Goal: Transaction & Acquisition: Purchase product/service

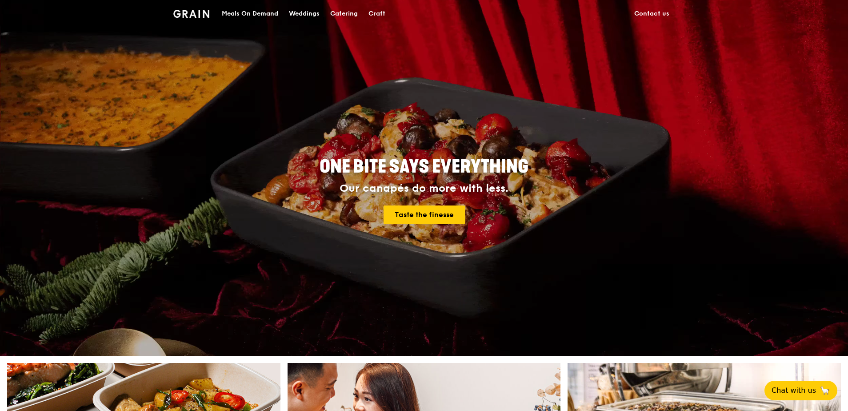
click at [260, 4] on div "Meals On Demand" at bounding box center [250, 13] width 56 height 27
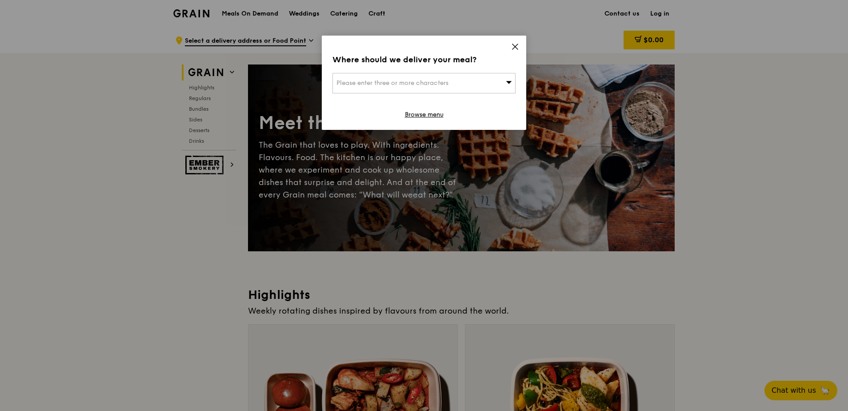
click at [441, 84] on span "Please enter three or more characters" at bounding box center [392, 83] width 112 height 8
click at [381, 84] on input "search" at bounding box center [424, 83] width 182 height 20
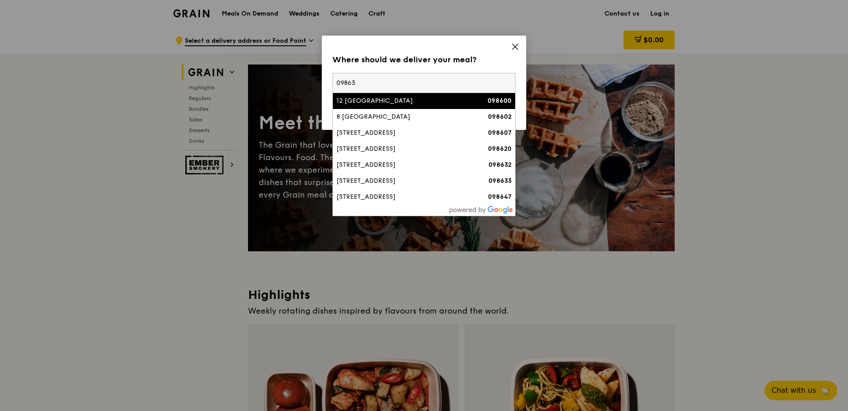
type input "098632"
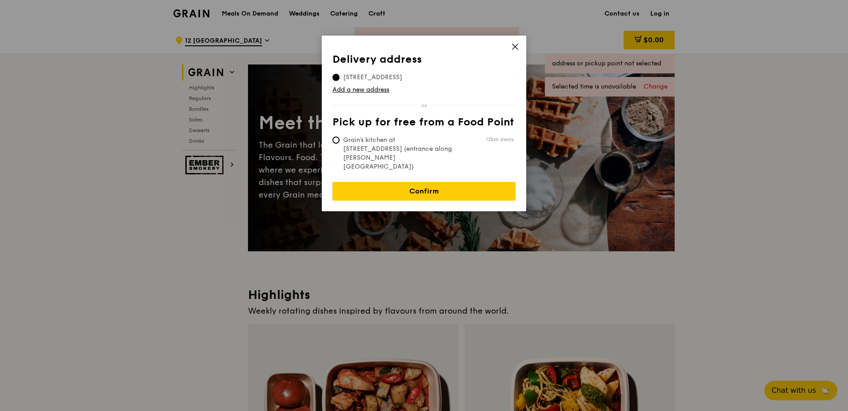
click at [517, 44] on icon at bounding box center [514, 46] width 5 height 5
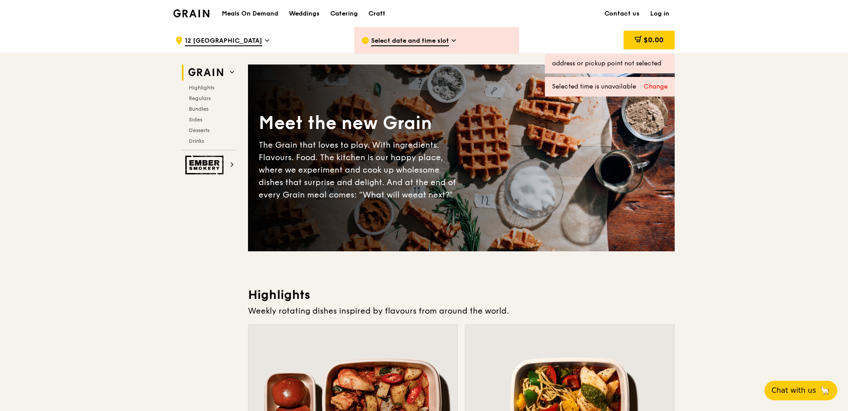
click at [244, 38] on div ".cls-1 { fill: none; stroke: #fff; stroke-linecap: round; stroke-linejoin: roun…" at bounding box center [257, 40] width 165 height 27
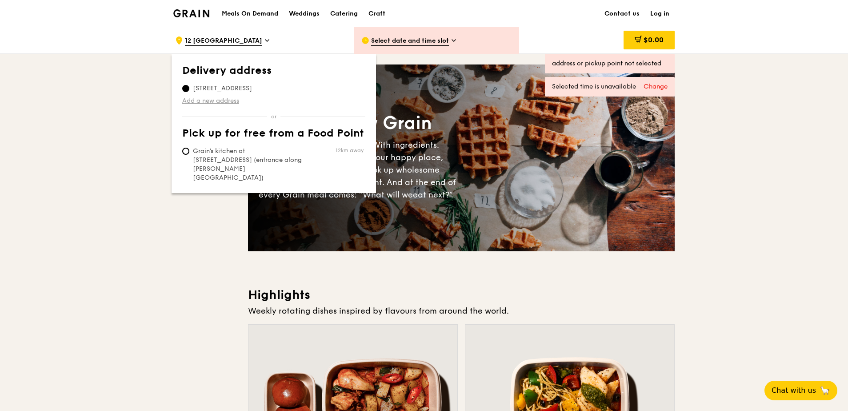
click at [193, 98] on link "Add a new address" at bounding box center [273, 100] width 183 height 9
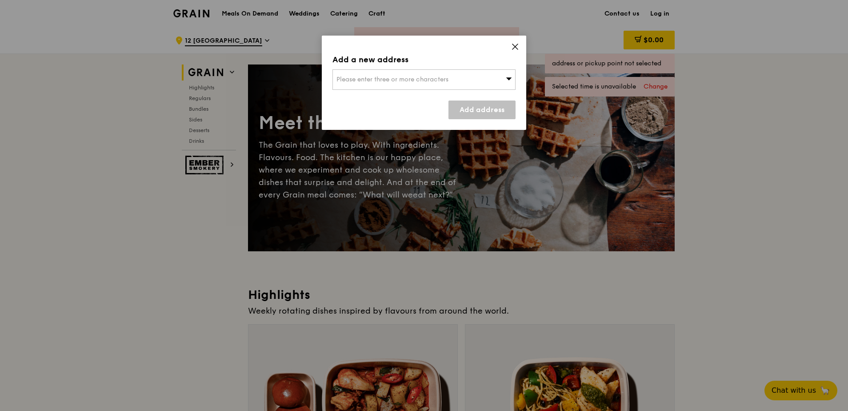
click at [400, 79] on span "Please enter three or more characters" at bounding box center [392, 80] width 112 height 8
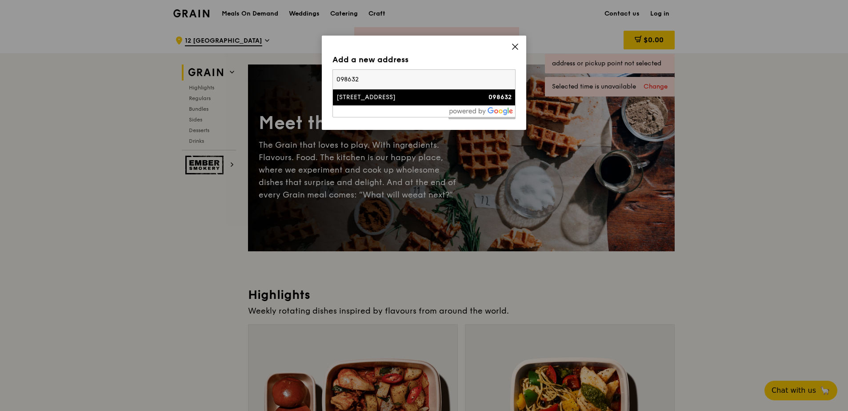
type input "098632"
click at [451, 109] on img at bounding box center [481, 111] width 64 height 8
click at [439, 100] on div "[STREET_ADDRESS]" at bounding box center [402, 97] width 132 height 9
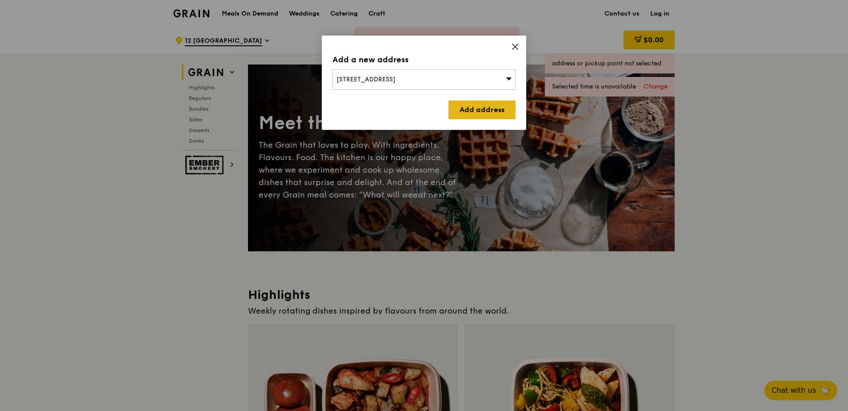
click at [489, 107] on link "Add address" at bounding box center [481, 109] width 67 height 19
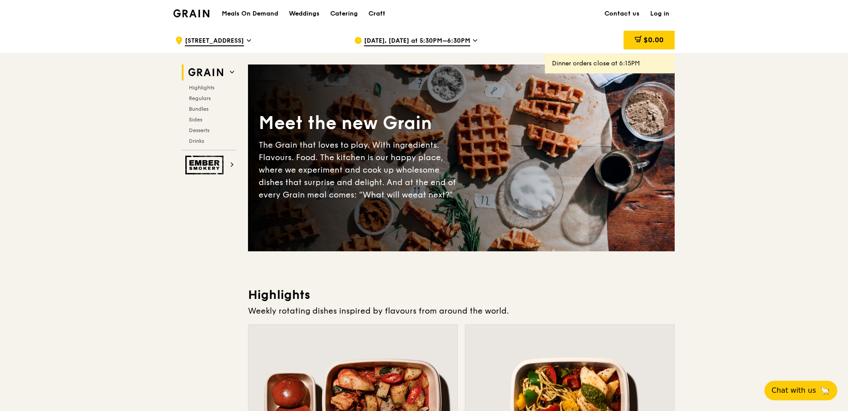
click at [454, 40] on span "[DATE], [DATE] at 5:30PM–6:30PM" at bounding box center [417, 41] width 106 height 10
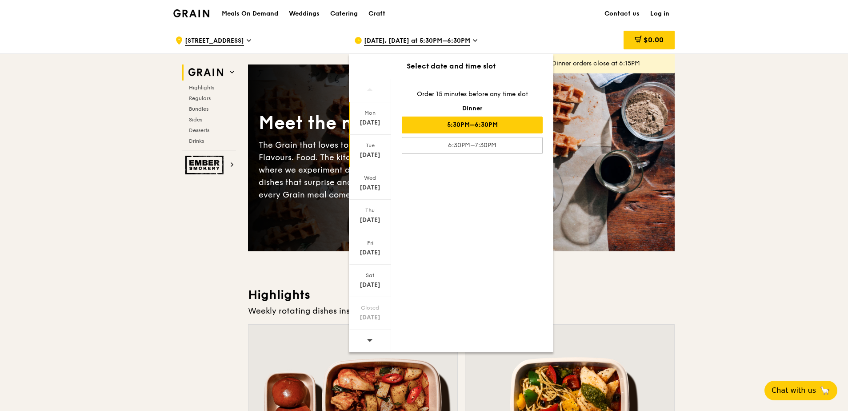
click at [371, 150] on div "[DATE]" at bounding box center [370, 151] width 42 height 32
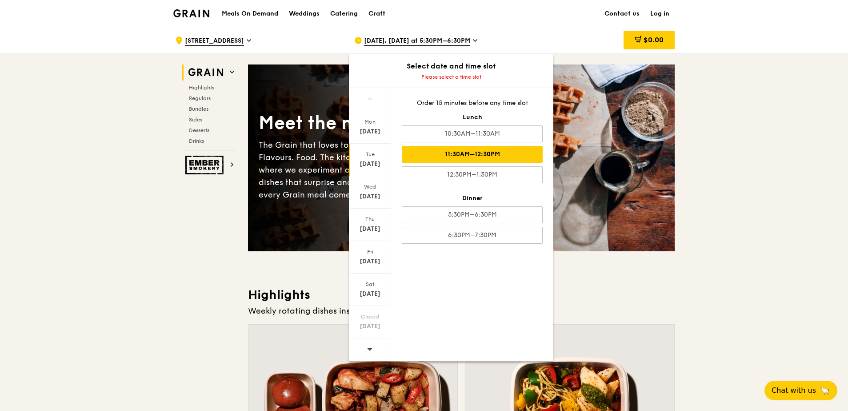
click at [440, 158] on div "11:30AM–12:30PM" at bounding box center [472, 154] width 141 height 17
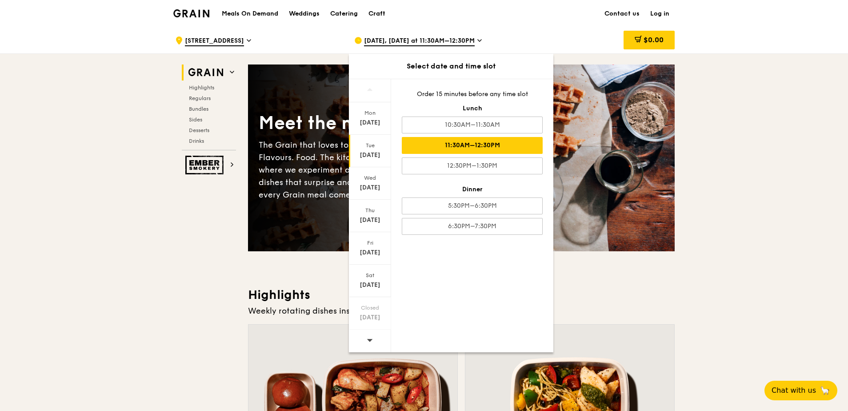
click at [491, 144] on div "11:30AM–12:30PM" at bounding box center [472, 145] width 141 height 17
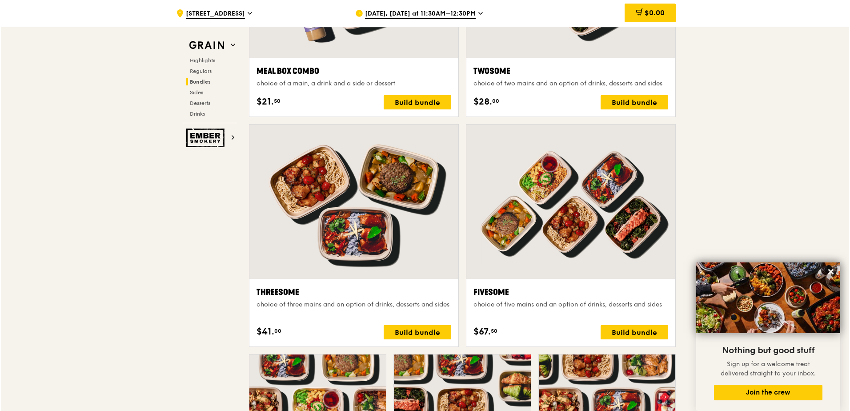
scroll to position [1555, 0]
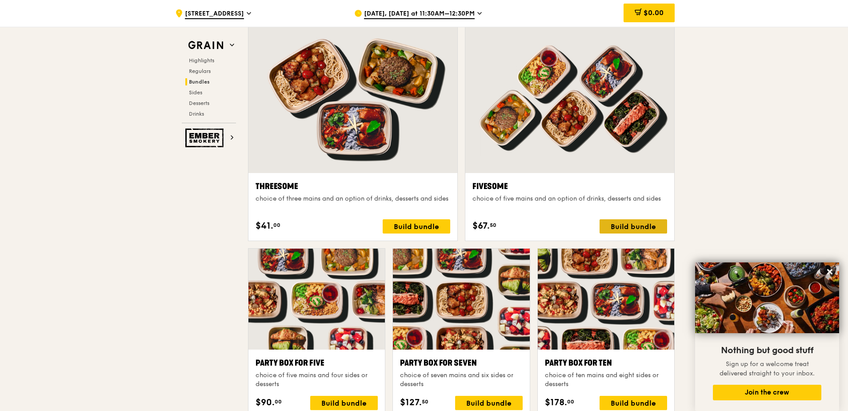
click at [607, 223] on div "Build bundle" at bounding box center [633, 226] width 68 height 14
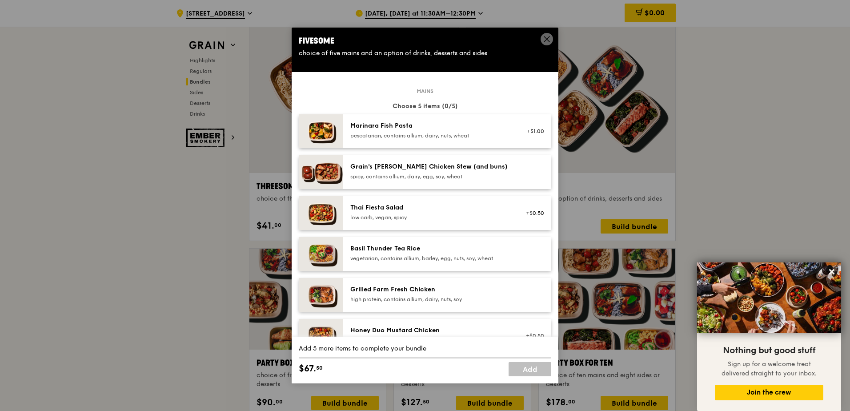
click at [352, 138] on div "pescatarian, contains allium, dairy, nuts, wheat" at bounding box center [430, 135] width 160 height 7
click at [353, 139] on div "pescatarian, contains allium, dairy, nuts, wheat" at bounding box center [430, 135] width 160 height 7
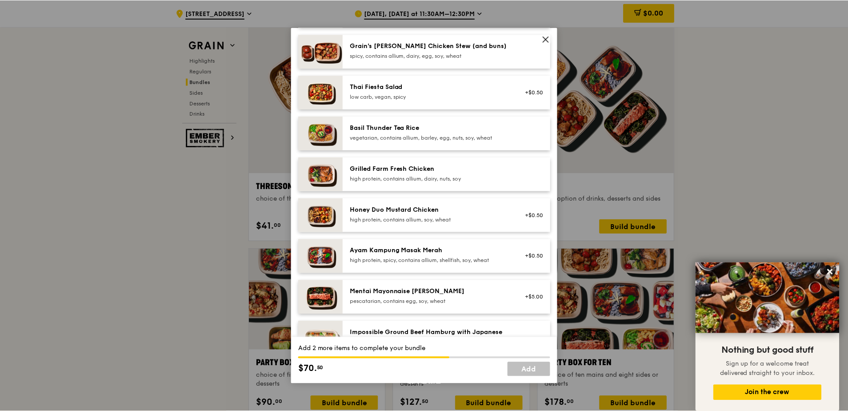
scroll to position [0, 0]
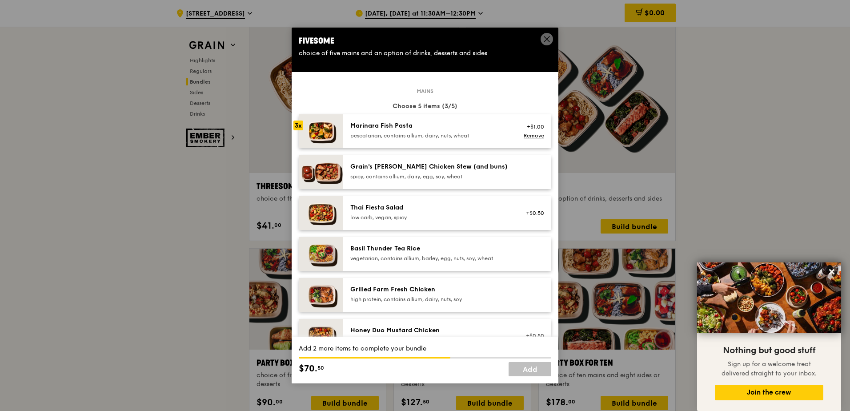
click at [546, 43] on icon at bounding box center [547, 39] width 8 height 8
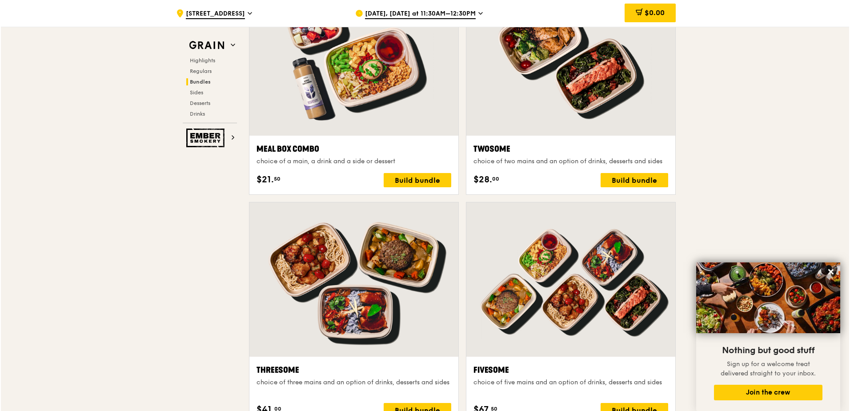
scroll to position [1466, 0]
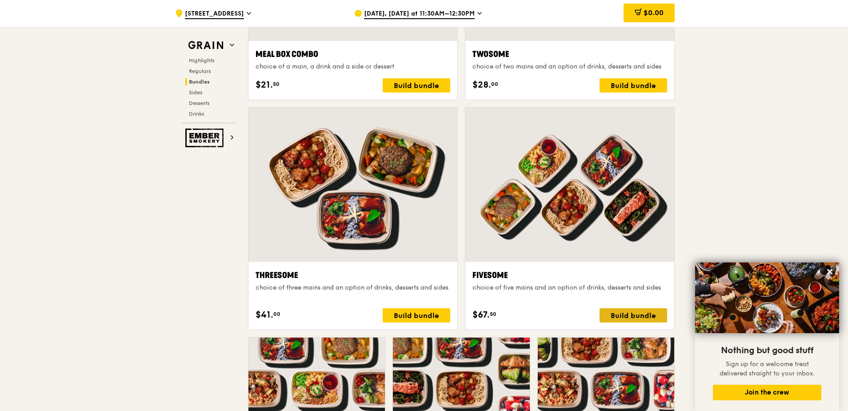
click at [615, 314] on div "Build bundle" at bounding box center [633, 315] width 68 height 14
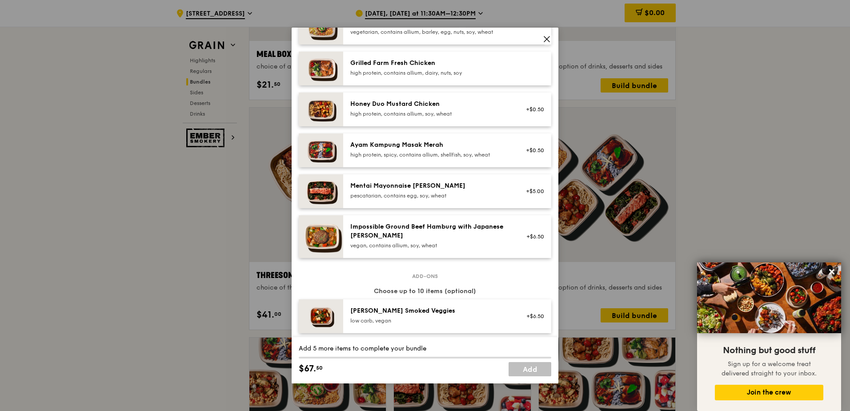
scroll to position [121, 0]
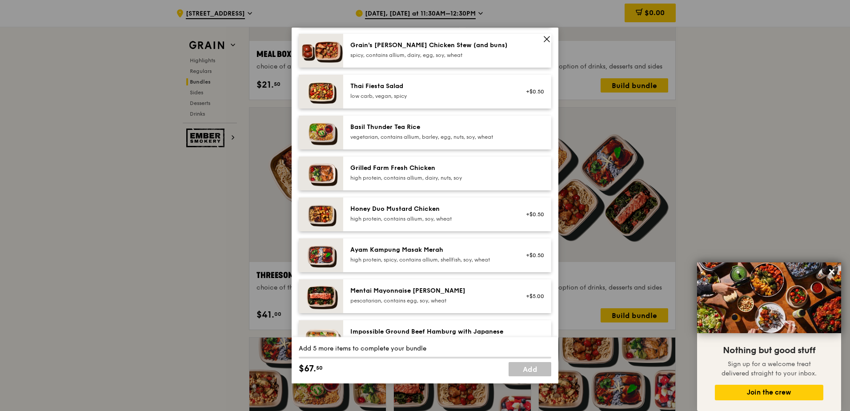
click at [387, 294] on div "Mentai Mayonnaise [PERSON_NAME]" at bounding box center [430, 290] width 160 height 9
click at [386, 294] on div "Mentai Mayonnaise [PERSON_NAME]" at bounding box center [430, 290] width 160 height 9
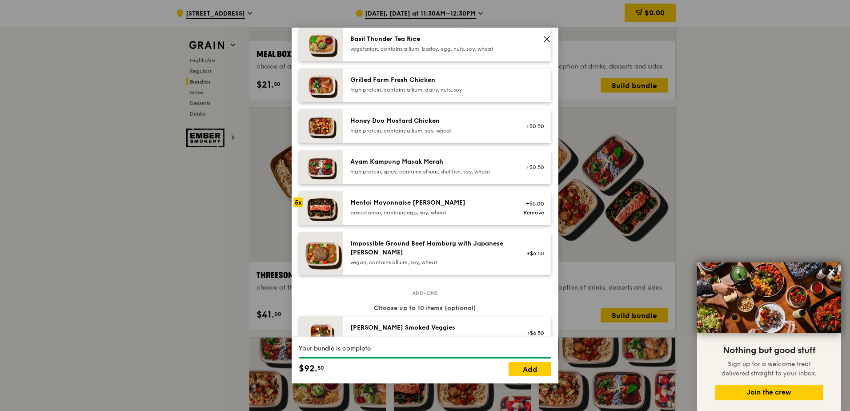
scroll to position [210, 0]
click at [532, 314] on link "Add" at bounding box center [529, 369] width 43 height 14
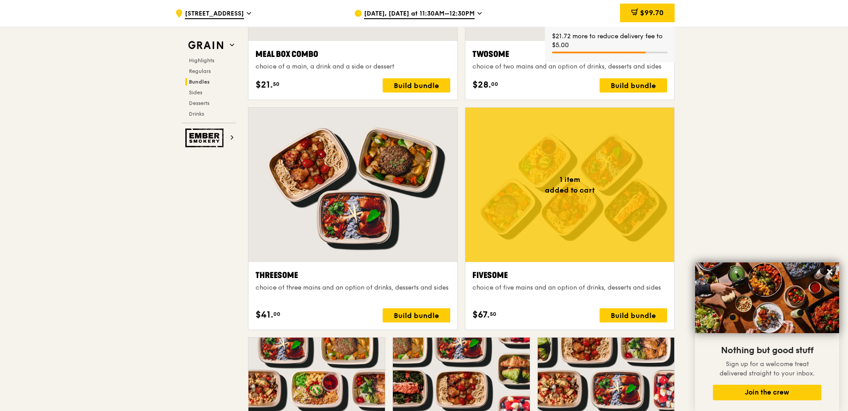
click at [623, 308] on div "Fivesome choice of five mains and an option of drinks, desserts and sides $67. …" at bounding box center [569, 295] width 195 height 53
click at [621, 312] on div "Build bundle" at bounding box center [633, 315] width 68 height 14
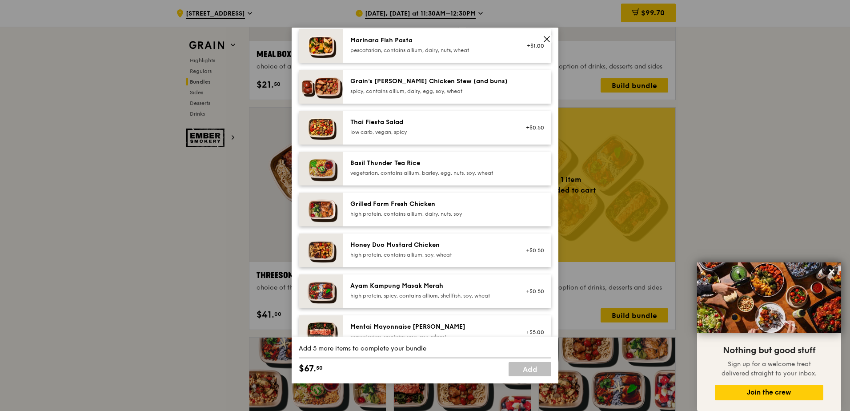
scroll to position [133, 0]
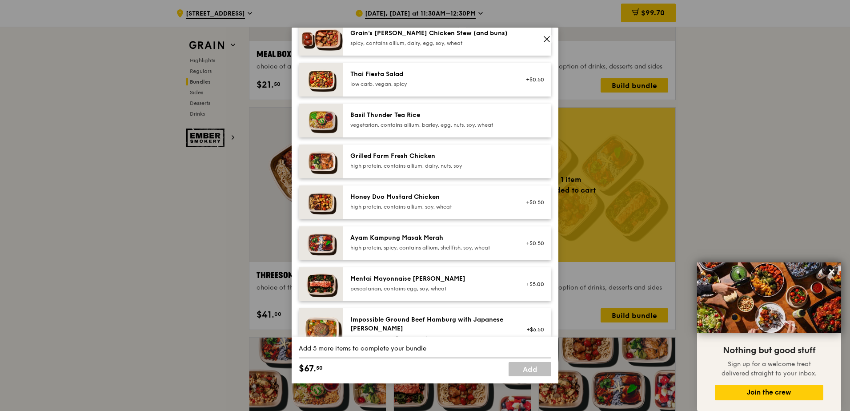
click at [515, 243] on div "+$0.50" at bounding box center [532, 243] width 34 height 20
click at [477, 246] on div "high protein, spicy, contains allium, shellfish, soy, wheat" at bounding box center [430, 247] width 160 height 7
click at [465, 244] on div "high protein, spicy, contains allium, shellfish, soy, wheat" at bounding box center [430, 247] width 160 height 7
click at [404, 314] on div "Impossible Ground Beef Hamburg with Japanese [PERSON_NAME]" at bounding box center [430, 324] width 160 height 18
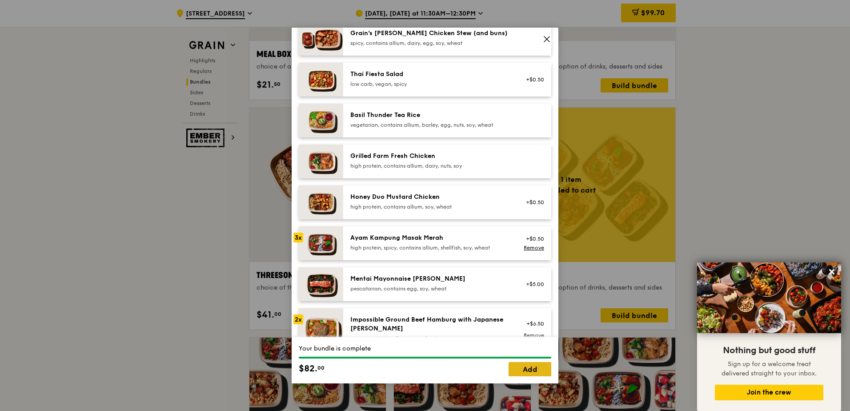
click at [521, 314] on link "Add" at bounding box center [529, 369] width 43 height 14
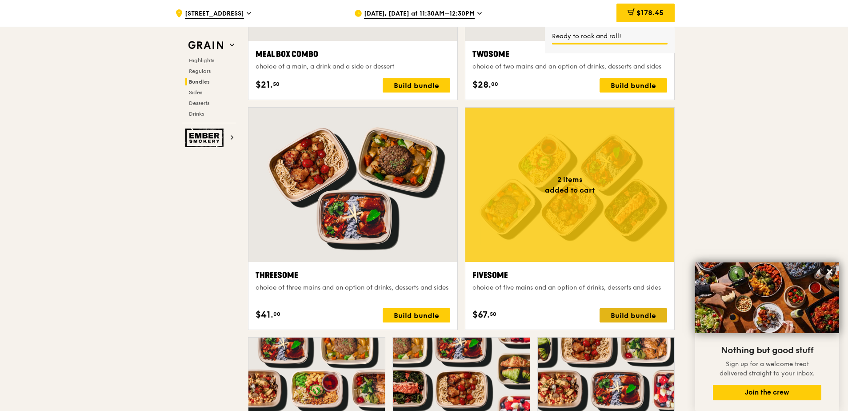
click at [609, 314] on div "Build bundle" at bounding box center [633, 315] width 68 height 14
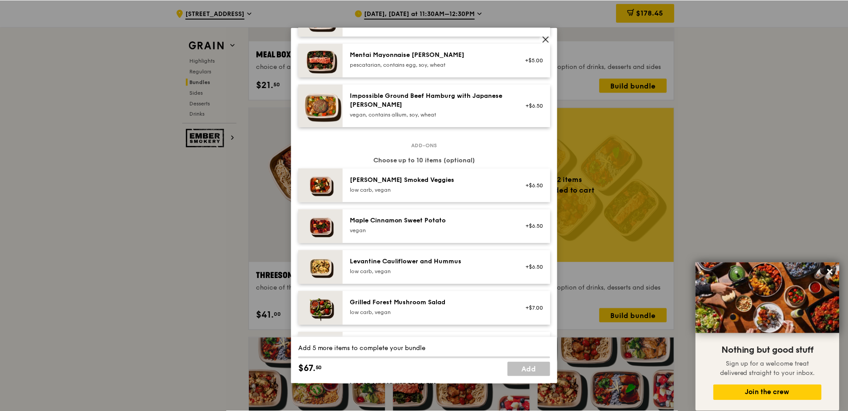
scroll to position [267, 0]
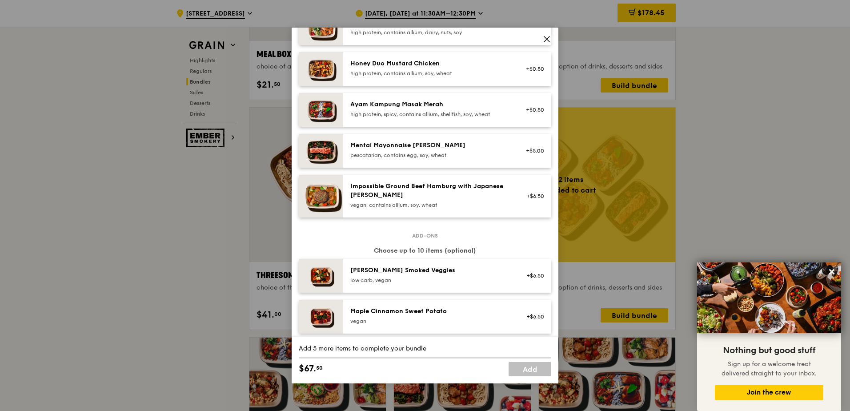
click at [546, 37] on icon at bounding box center [547, 39] width 8 height 8
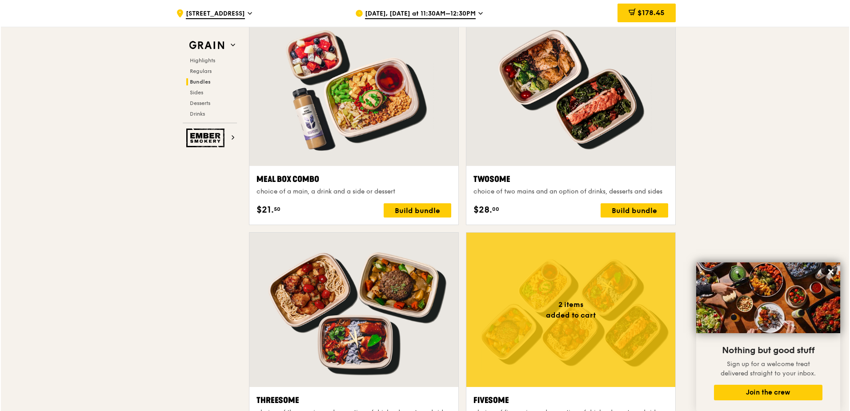
scroll to position [1466, 0]
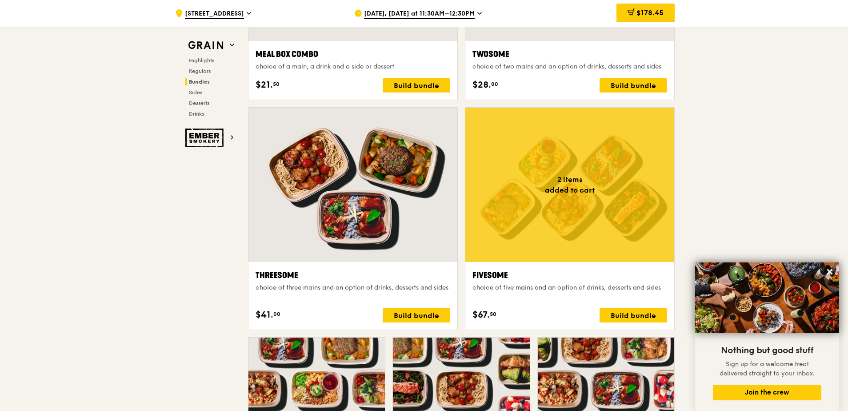
click at [535, 282] on div "Fivesome choice of five mains and an option of drinks, desserts and sides" at bounding box center [569, 285] width 195 height 32
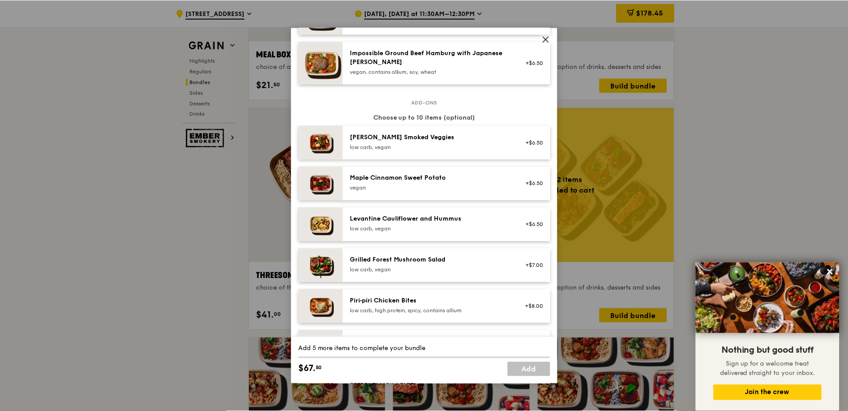
scroll to position [388, 0]
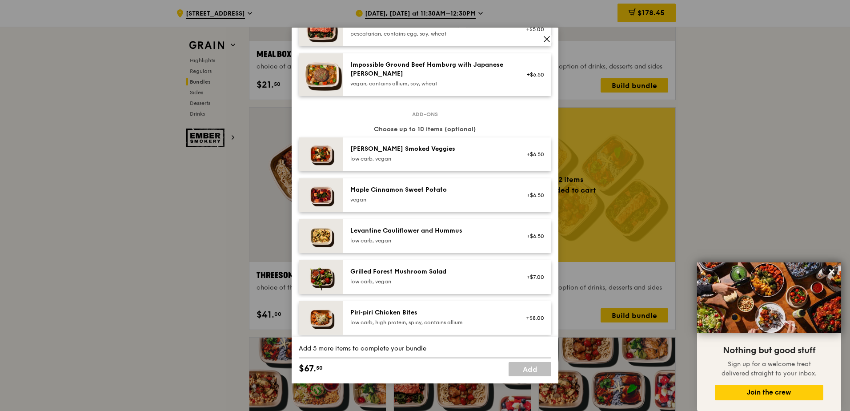
click at [548, 36] on icon at bounding box center [547, 39] width 8 height 8
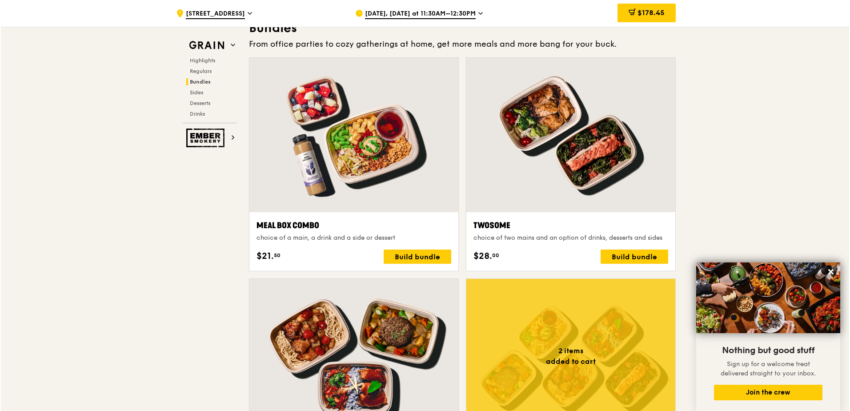
scroll to position [1289, 0]
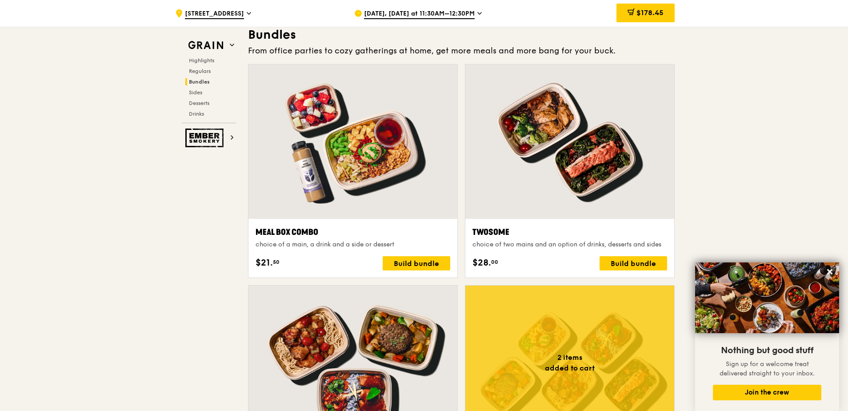
click at [587, 237] on div "Twosome" at bounding box center [569, 232] width 195 height 12
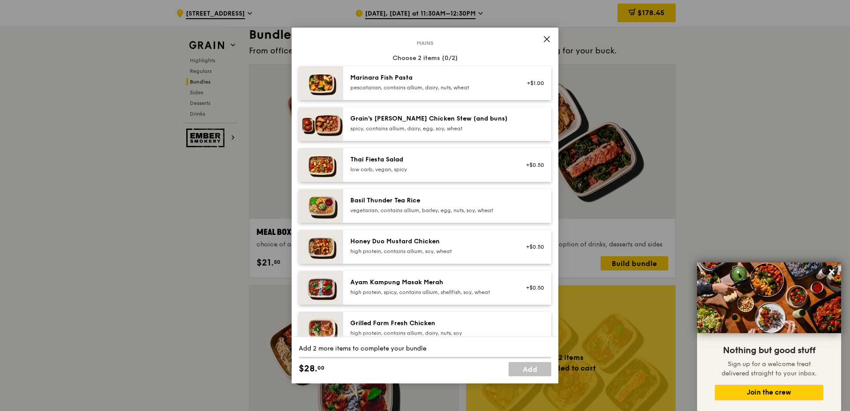
scroll to position [44, 0]
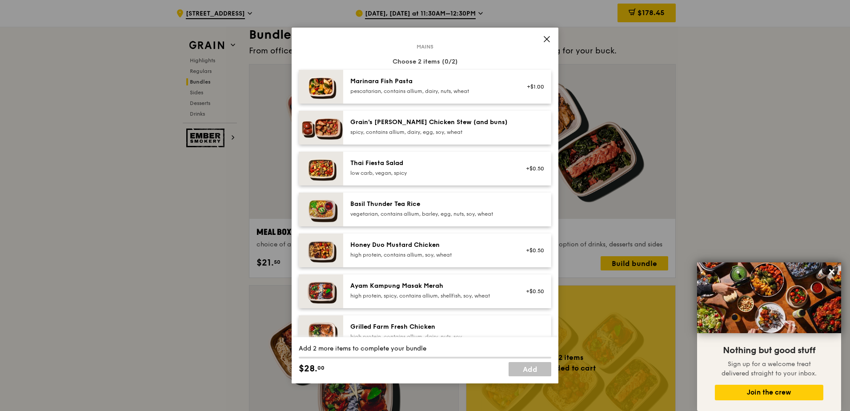
click at [396, 252] on div "high protein, contains allium, soy, wheat" at bounding box center [430, 254] width 160 height 7
click at [424, 257] on div "high protein, contains allium, soy, wheat" at bounding box center [430, 254] width 160 height 7
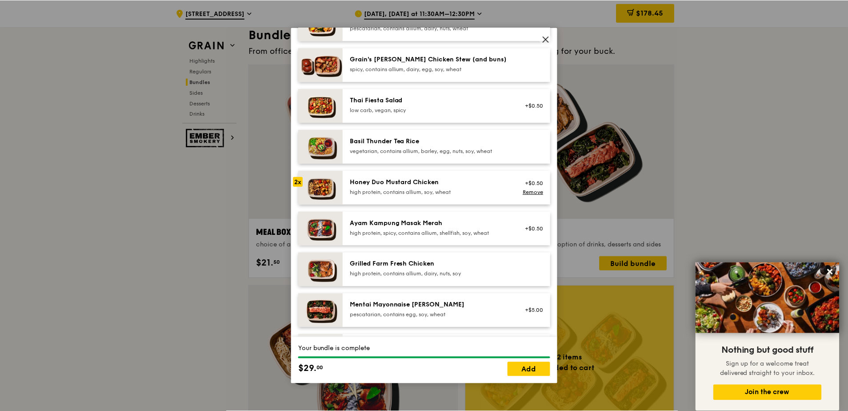
scroll to position [89, 0]
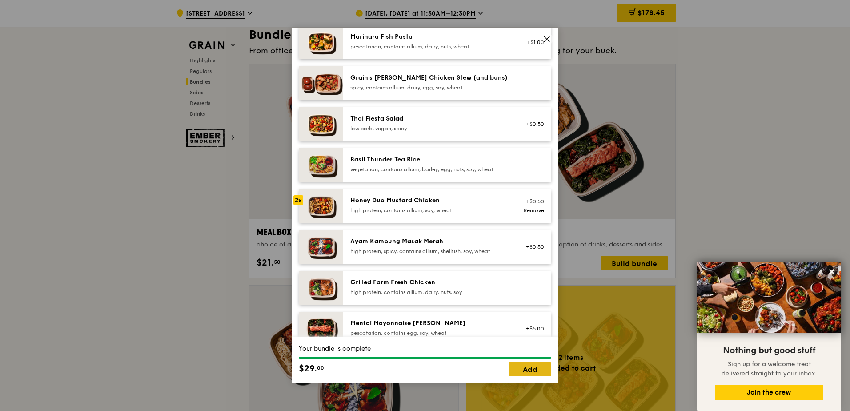
click at [542, 314] on link "Add" at bounding box center [529, 369] width 43 height 14
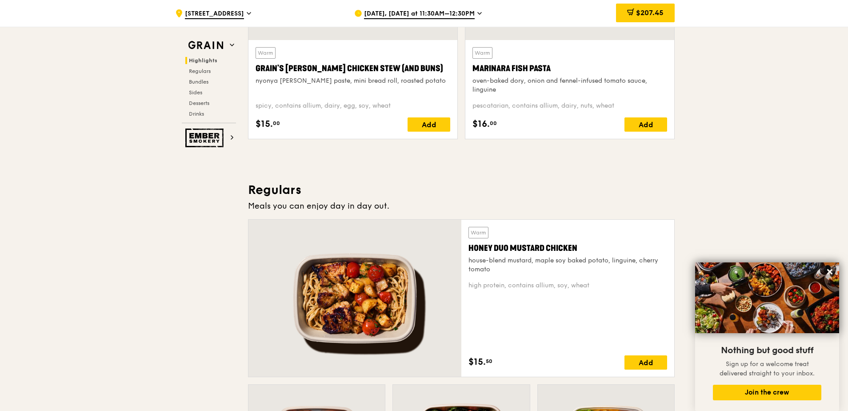
scroll to position [578, 0]
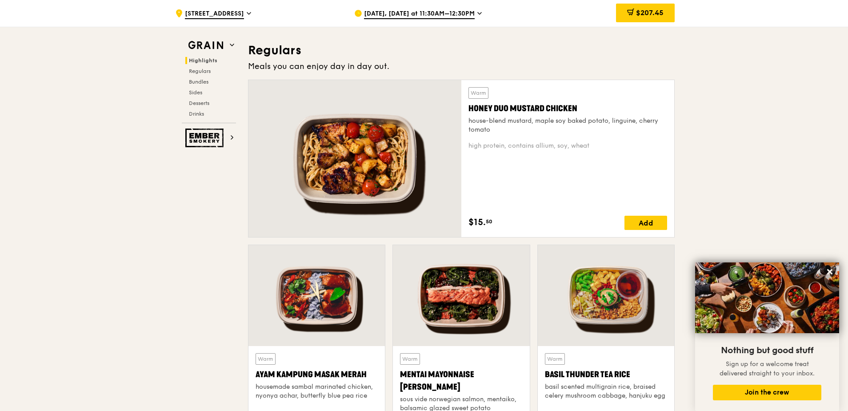
click at [471, 13] on span "[DATE], [DATE] at 11:30AM–12:30PM" at bounding box center [419, 14] width 111 height 10
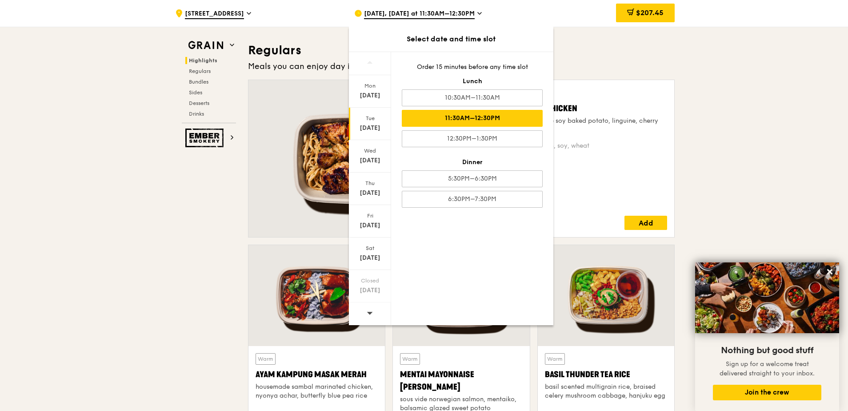
click at [596, 56] on h3 "Regulars" at bounding box center [461, 50] width 427 height 16
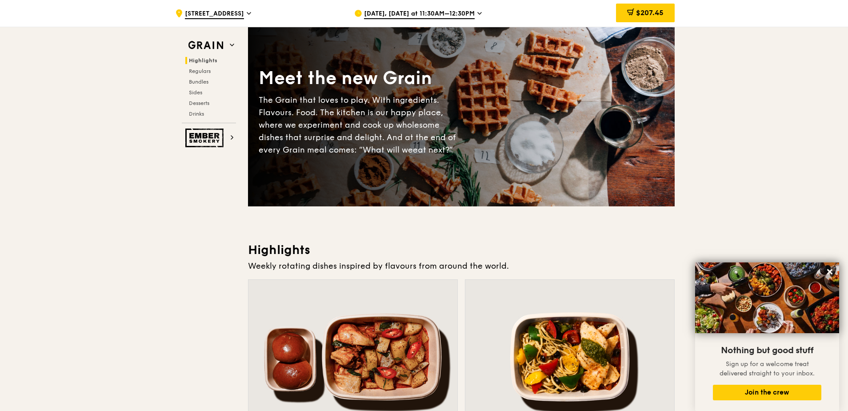
scroll to position [0, 0]
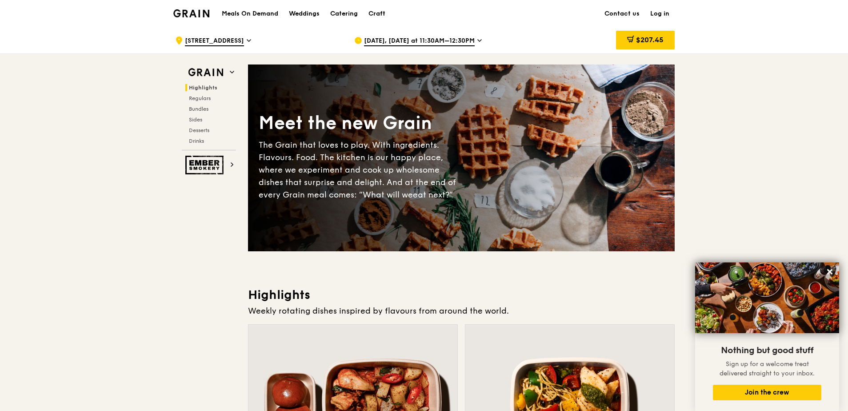
click at [654, 40] on span "$207.45" at bounding box center [650, 40] width 28 height 8
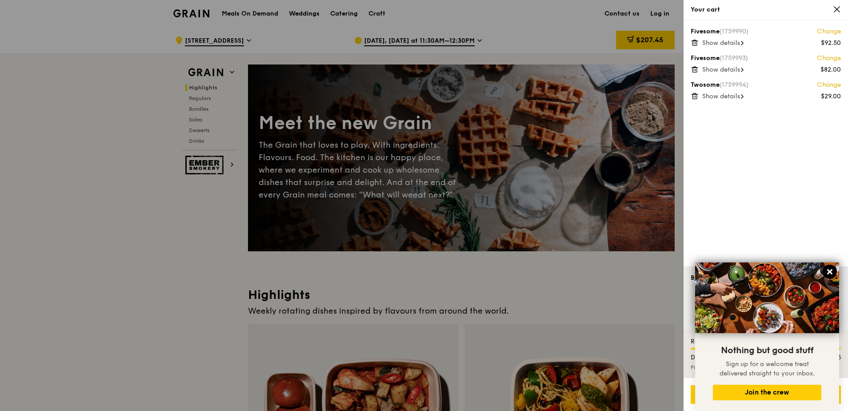
click at [677, 270] on icon at bounding box center [830, 272] width 8 height 8
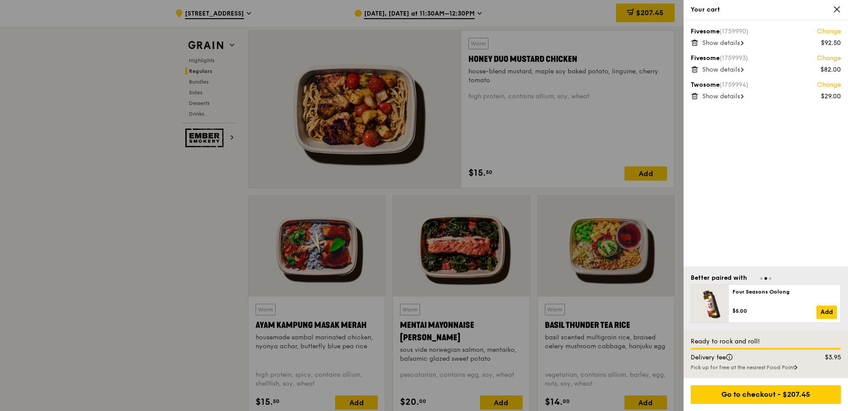
scroll to position [578, 0]
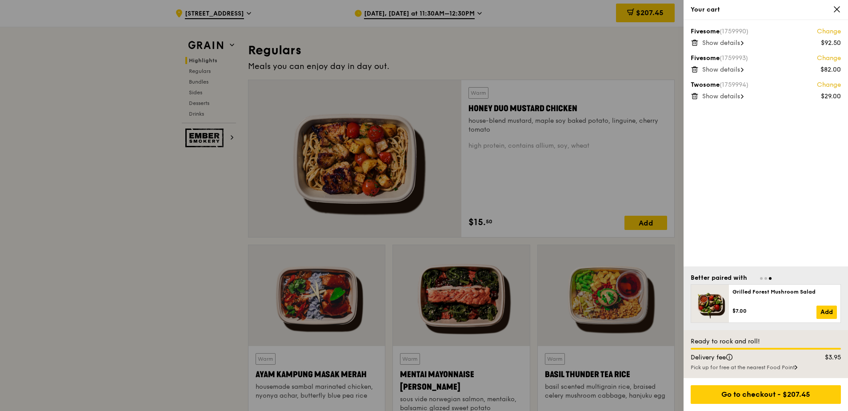
click at [677, 9] on icon at bounding box center [837, 9] width 8 height 8
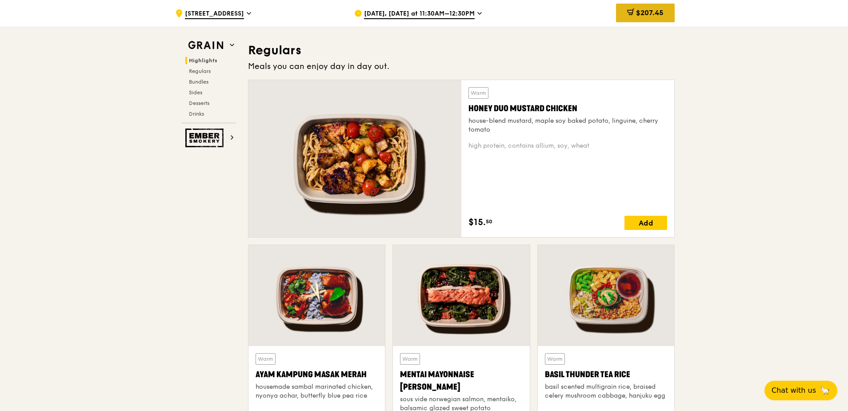
click at [646, 12] on span "$207.45" at bounding box center [650, 12] width 28 height 8
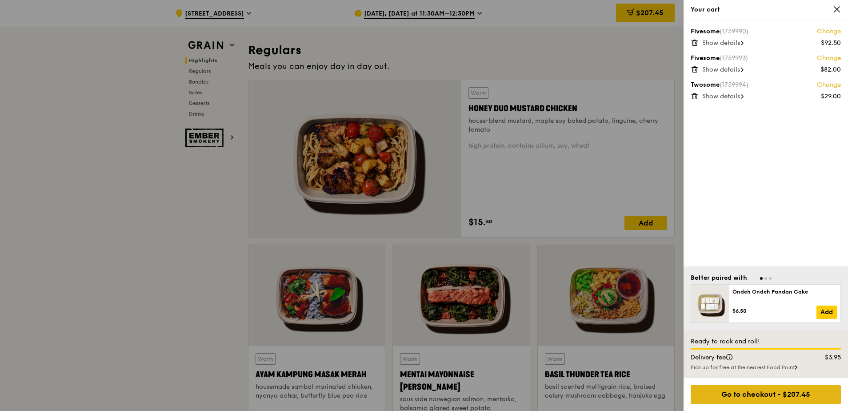
click at [677, 314] on div "Go to checkout - $207.45" at bounding box center [766, 394] width 150 height 19
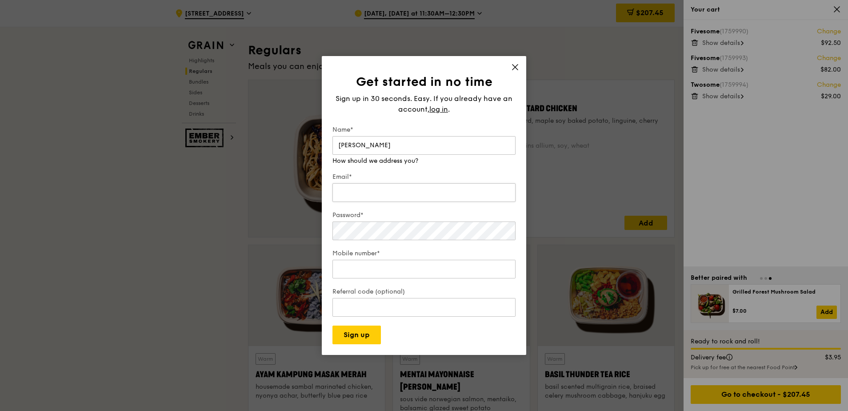
scroll to position [755, 0]
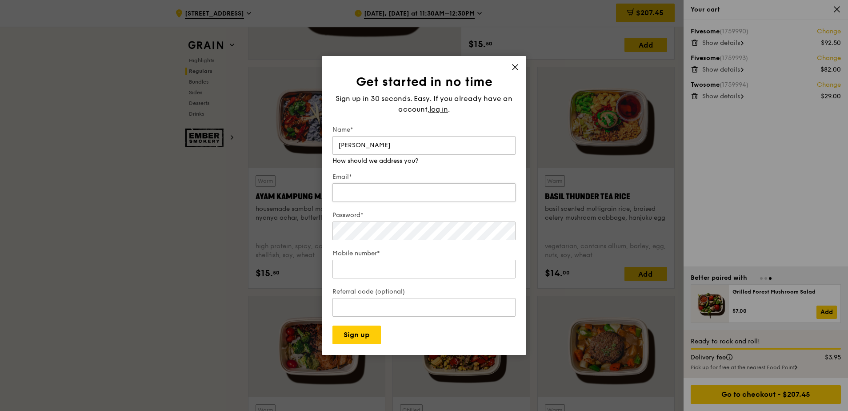
type input "[PERSON_NAME]"
click at [370, 195] on div "Email* We will send your receipt to this email" at bounding box center [423, 184] width 183 height 40
type input "[PERSON_NAME][EMAIL_ADDRESS][PERSON_NAME][DOMAIN_NAME]"
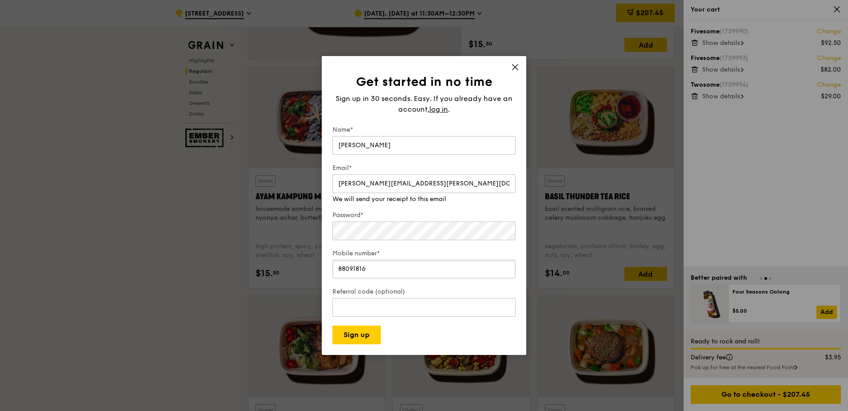
click at [360, 266] on input "88091816" at bounding box center [423, 269] width 183 height 19
drag, startPoint x: 377, startPoint y: 256, endPoint x: 303, endPoint y: 252, distance: 73.9
click at [303, 252] on div "Get started in no time Sign up in 30 seconds. Easy. If you already have an acco…" at bounding box center [424, 205] width 848 height 411
click at [385, 272] on div "Mobile number* [PHONE_NUMBER]" at bounding box center [423, 264] width 183 height 31
drag, startPoint x: 245, startPoint y: 257, endPoint x: 180, endPoint y: 223, distance: 73.6
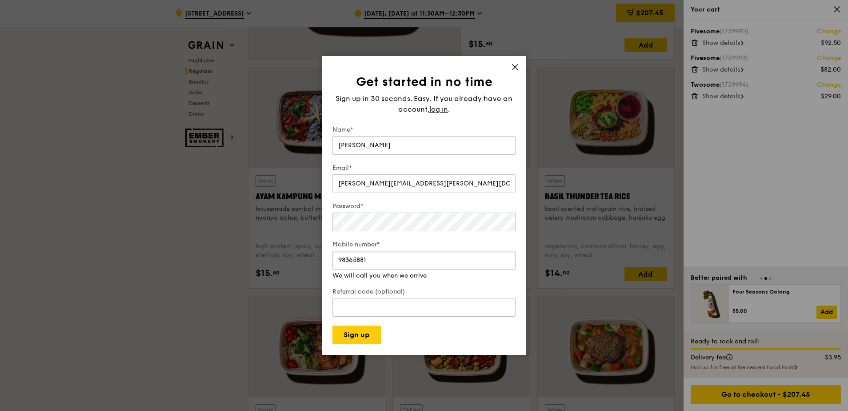
click at [216, 250] on div "Get started in no time Sign up in 30 seconds. Easy. If you already have an acco…" at bounding box center [424, 205] width 848 height 411
type input "88091816"
click at [257, 216] on div "Get started in no time Sign up in 30 seconds. Easy. If you already have an acco…" at bounding box center [424, 205] width 848 height 411
click at [348, 302] on input "Referral code (optional)" at bounding box center [423, 307] width 183 height 19
click at [361, 314] on button "Sign up" at bounding box center [356, 334] width 48 height 19
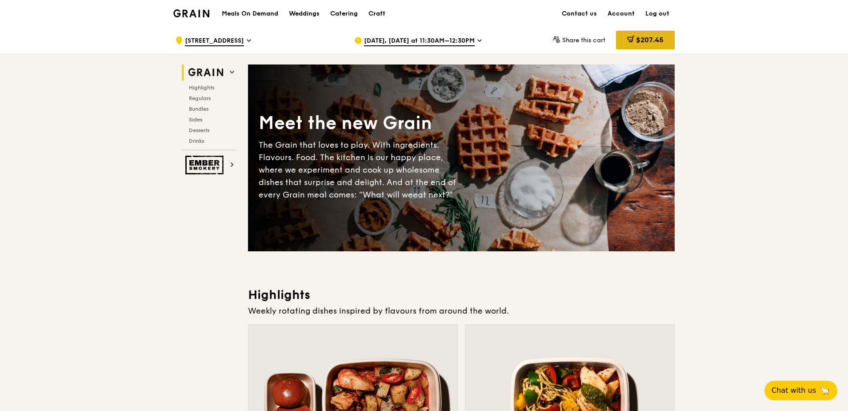
click at [640, 43] on span "$207.45" at bounding box center [650, 40] width 28 height 8
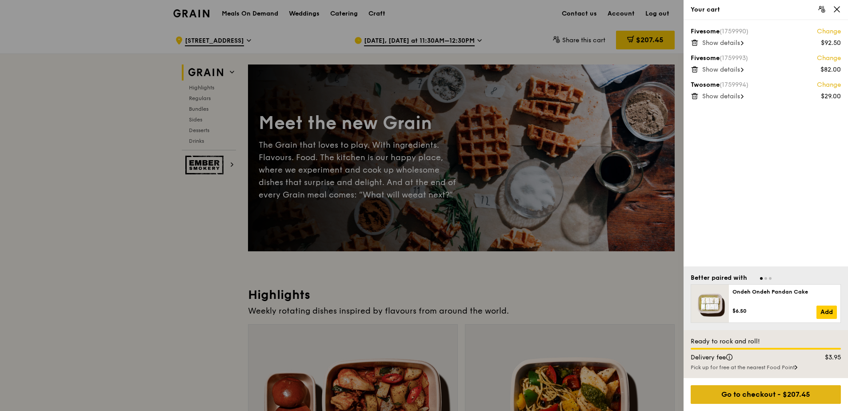
click at [727, 395] on div "Go to checkout - $207.45" at bounding box center [766, 394] width 150 height 19
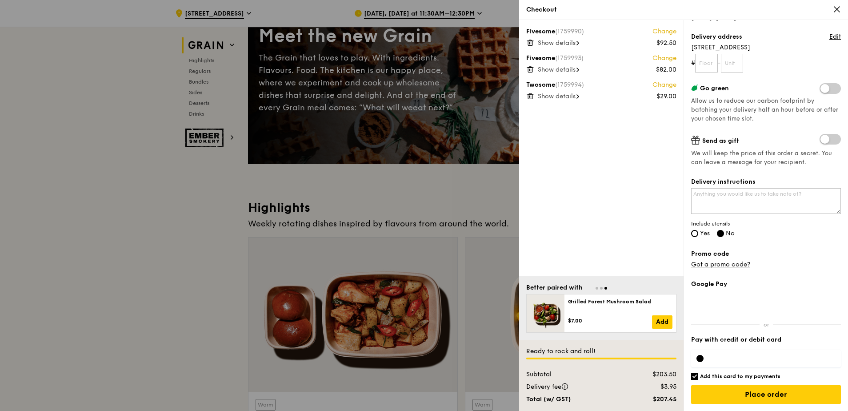
scroll to position [89, 0]
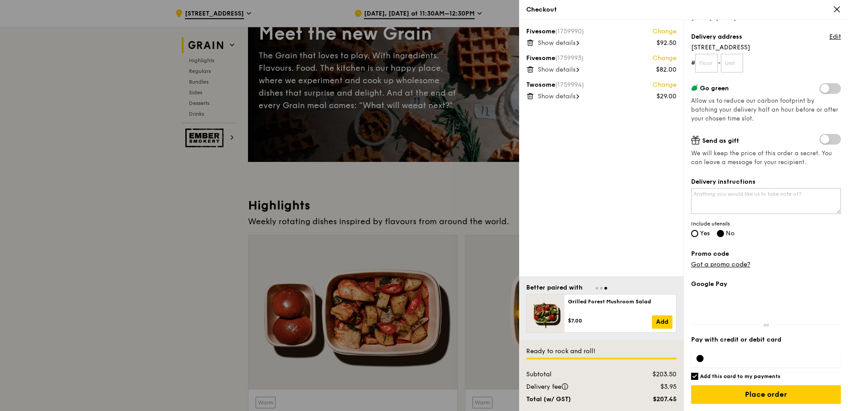
click at [698, 231] on label "Yes" at bounding box center [700, 234] width 19 height 8
click at [698, 231] on input "Yes" at bounding box center [694, 233] width 7 height 7
radio input "true"
radio input "false"
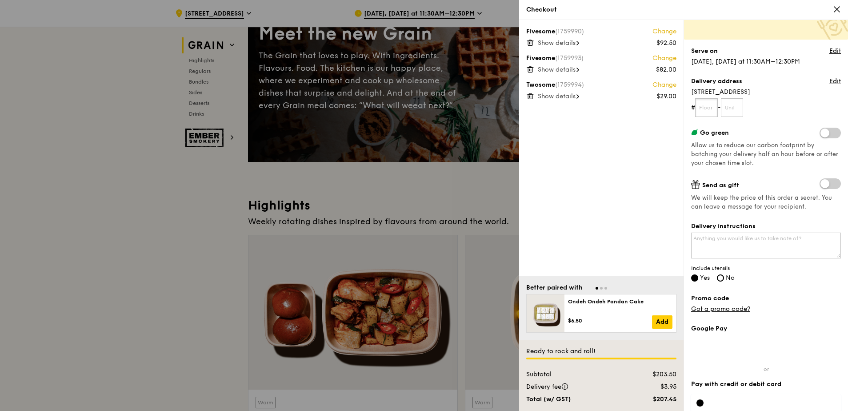
click at [713, 106] on input "text" at bounding box center [706, 107] width 23 height 19
type input "08"
click at [739, 104] on input "text" at bounding box center [732, 107] width 23 height 19
type input "01"
click at [715, 242] on textarea "Delivery instructions" at bounding box center [766, 245] width 150 height 26
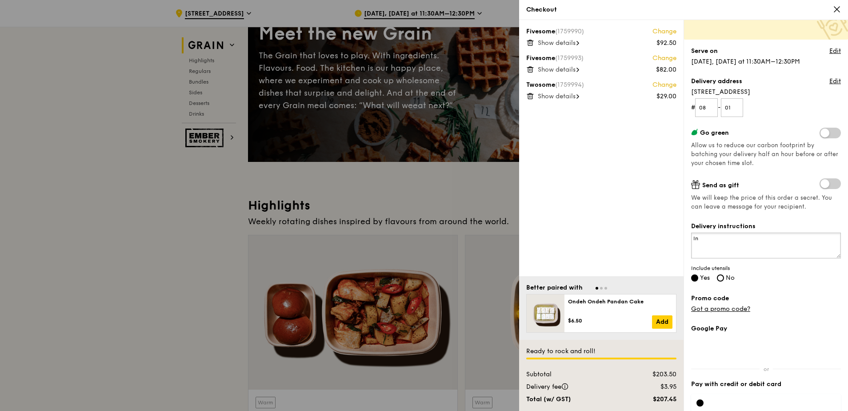
type textarea "I"
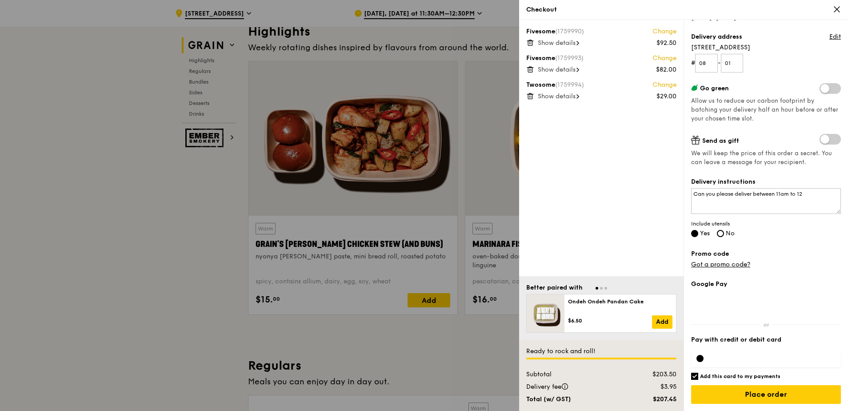
scroll to position [267, 0]
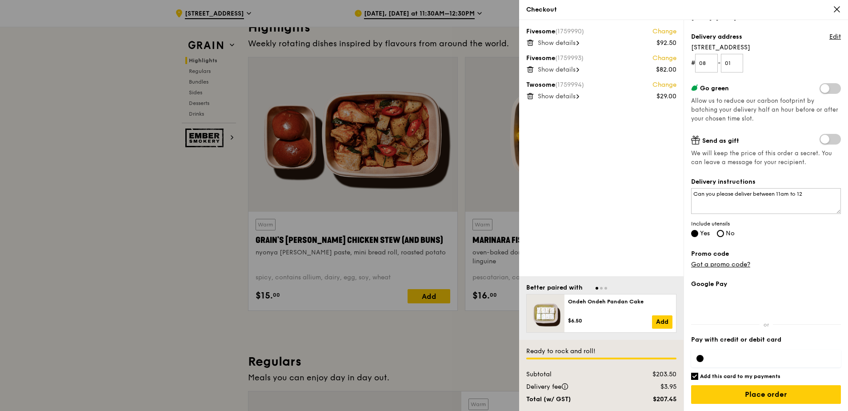
click at [742, 352] on div at bounding box center [766, 358] width 150 height 18
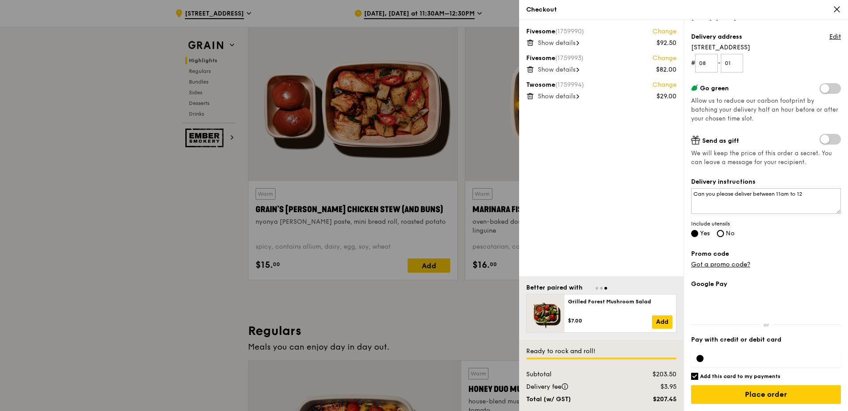
scroll to position [311, 0]
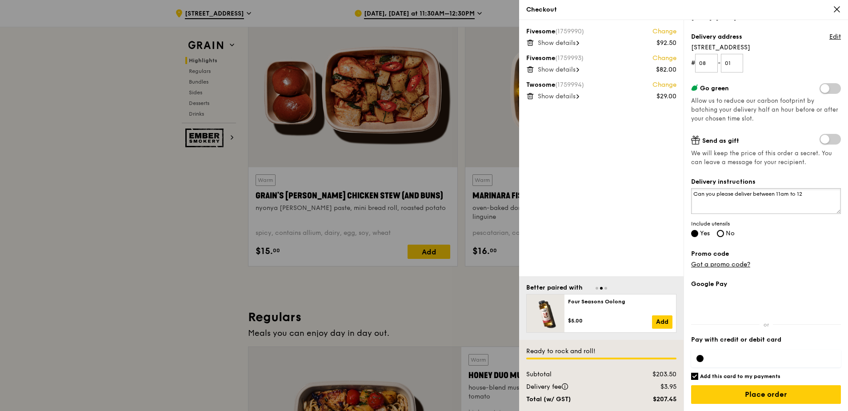
click at [809, 194] on textarea "Can you please deliver between 11am to 12" at bounding box center [766, 201] width 150 height 26
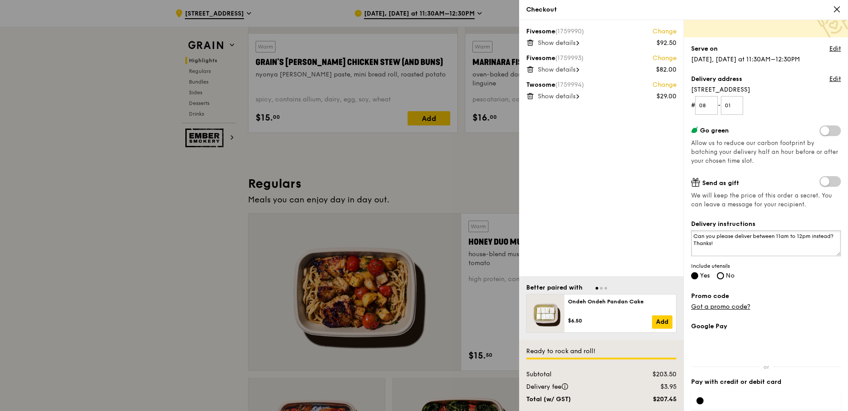
scroll to position [101, 0]
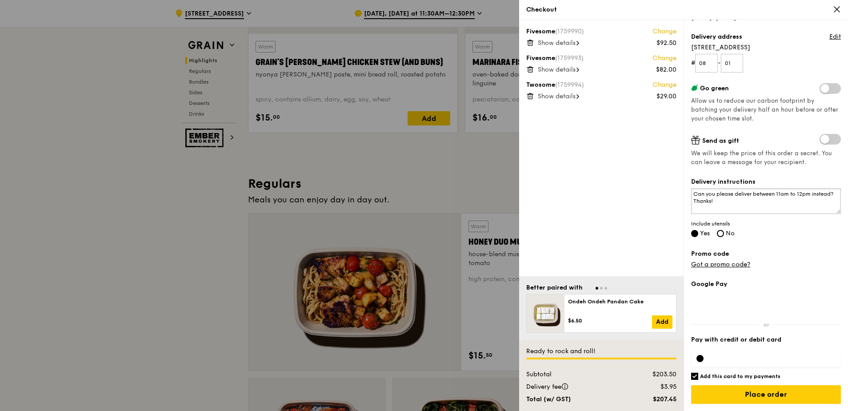
type textarea "Can you please deliver between 11am to 12pm instead? Thanks!"
click at [735, 390] on input "Place order" at bounding box center [766, 394] width 150 height 19
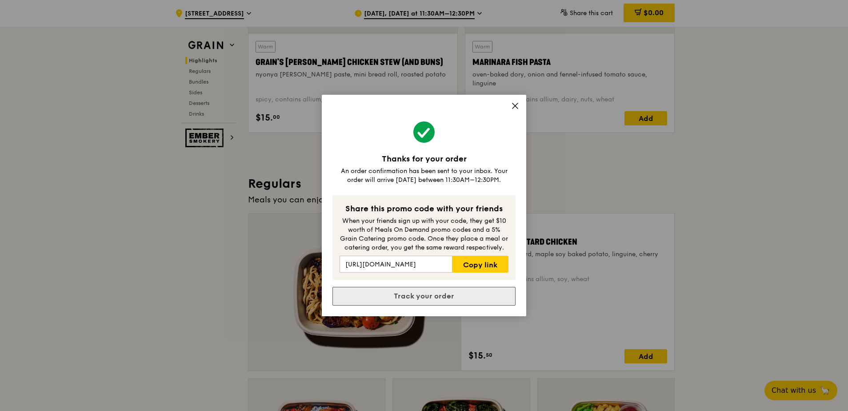
click at [432, 295] on link "Track your order" at bounding box center [423, 296] width 183 height 19
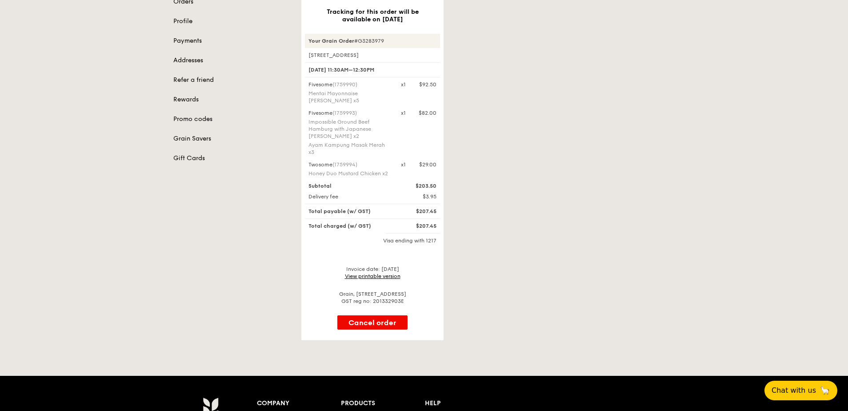
scroll to position [89, 0]
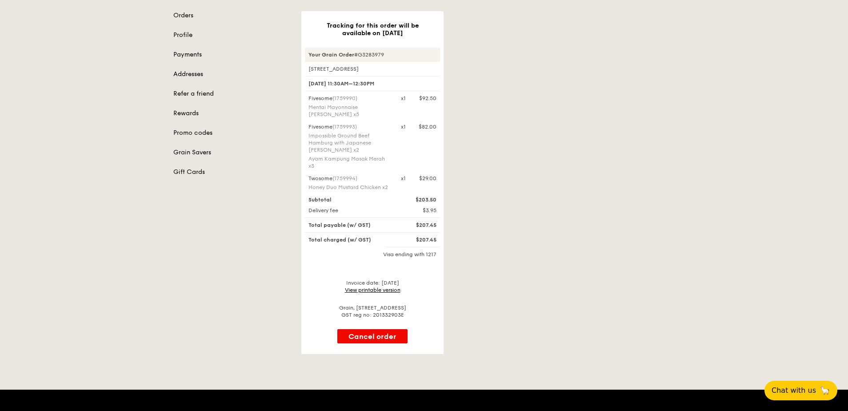
drag, startPoint x: 572, startPoint y: 303, endPoint x: 569, endPoint y: 294, distance: 9.6
click at [571, 302] on div "Tracking for this order will be available on Sep 9 Your Grain Order #G3283979 1…" at bounding box center [488, 182] width 384 height 343
drag, startPoint x: 391, startPoint y: 52, endPoint x: 302, endPoint y: 54, distance: 89.3
click at [302, 54] on div "Tracking for this order will be available on Sep 9 Your Grain Order #G3283979 1…" at bounding box center [372, 182] width 142 height 343
copy div "Your Grain Order #G3283979"
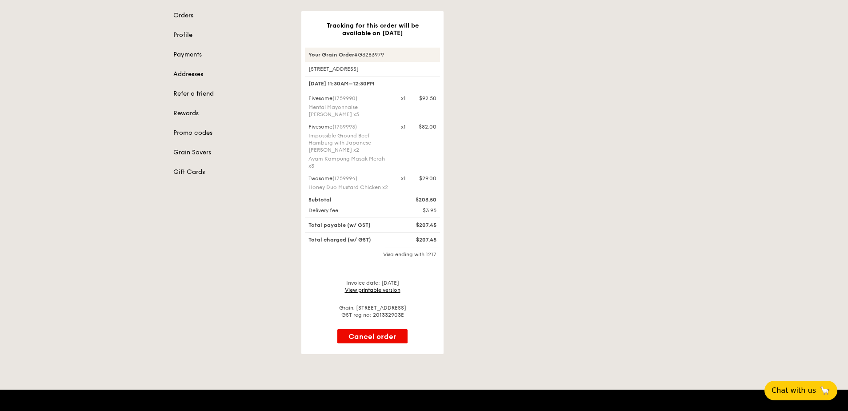
click at [532, 188] on div "Tracking for this order will be available on Sep 9 Your Grain Order #G3283979 1…" at bounding box center [488, 182] width 384 height 343
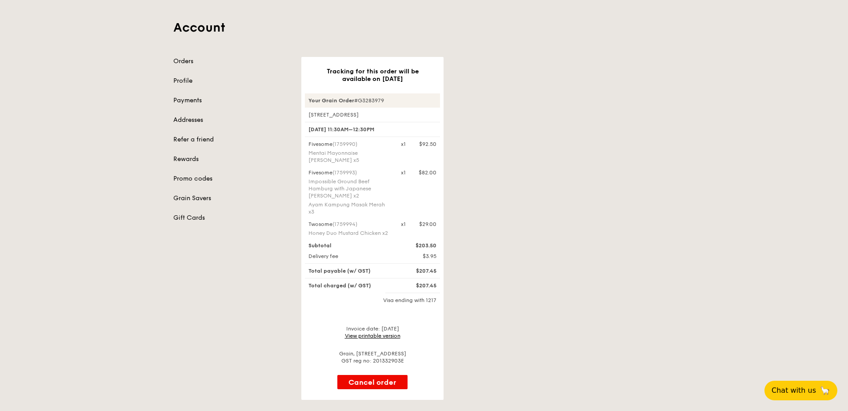
scroll to position [0, 0]
